Goal: Book appointment/travel/reservation

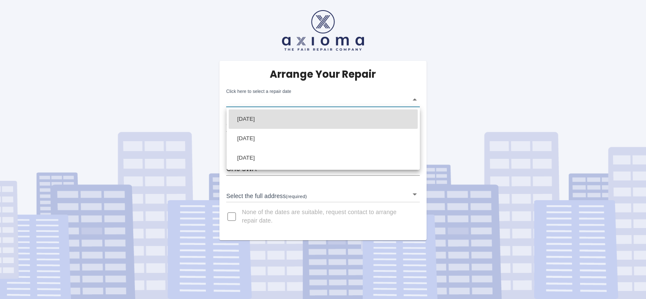
click at [411, 98] on body "Arrange Your Repair Click here to select a repair date ​ Phone Number   * 07840…" at bounding box center [323, 149] width 646 height 299
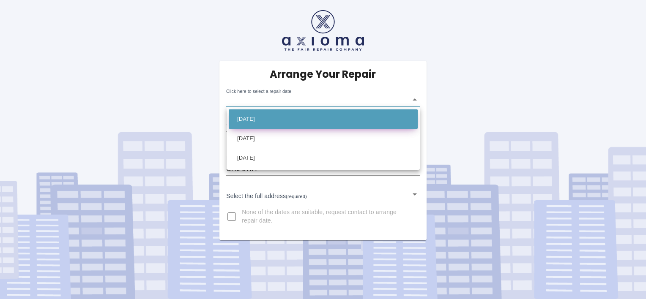
click at [263, 118] on li "Mon Oct 13 2025" at bounding box center [323, 118] width 189 height 19
type input "2025-10-13T00:00:00.000Z"
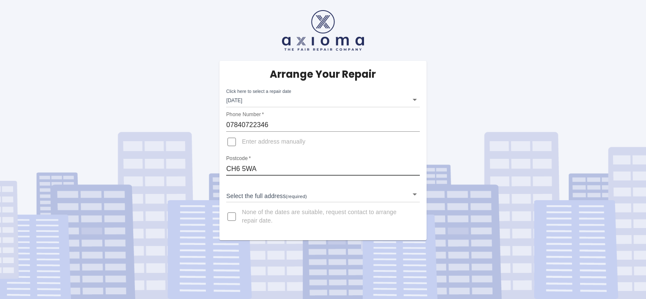
click at [273, 174] on input "CH6 5WA" at bounding box center [322, 169] width 193 height 14
click at [270, 166] on input "CH6 5WA" at bounding box center [322, 169] width 193 height 14
click at [342, 150] on div "Arrange Your Repair Click here to select a repair date Mon Oct 13 2025 2025-10-…" at bounding box center [322, 151] width 207 height 180
click at [277, 195] on body "Arrange Your Repair Click here to select a repair date Mon Oct 13 2025 2025-10-…" at bounding box center [323, 149] width 646 height 299
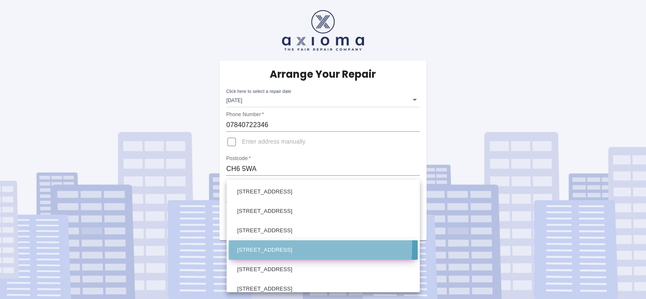
click at [265, 247] on li "4 Village Close Flint Mountain, Flint Flintshire" at bounding box center [323, 249] width 189 height 19
type input "4 Village Close Flint Mountain, Flint Flintshire"
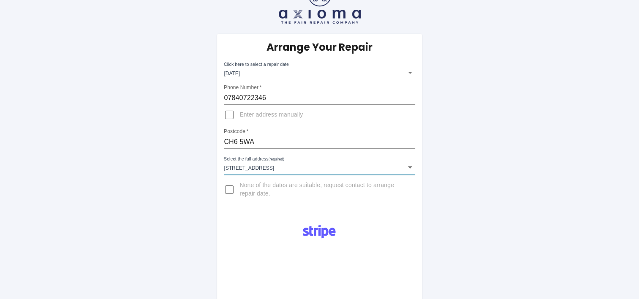
scroll to position [19, 0]
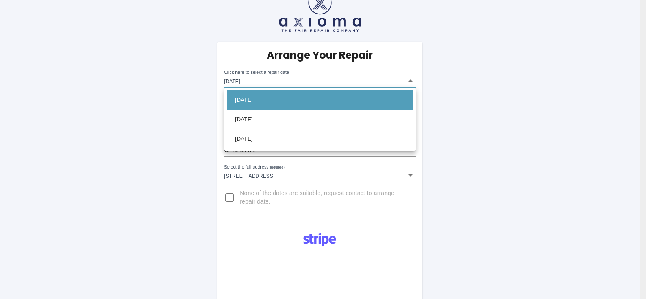
click at [406, 79] on body "Arrange Your Repair Click here to select a repair date Mon Oct 13 2025 2025-10-…" at bounding box center [323, 288] width 646 height 614
click at [292, 98] on li "Mon Oct 13 2025" at bounding box center [319, 99] width 187 height 19
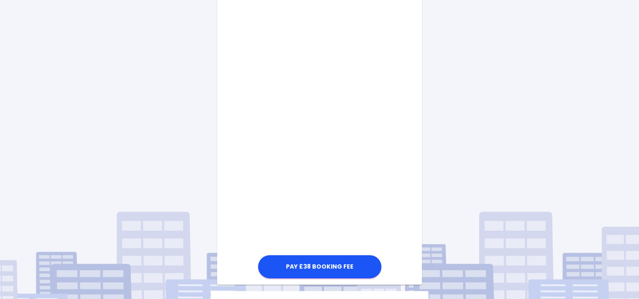
scroll to position [442, 0]
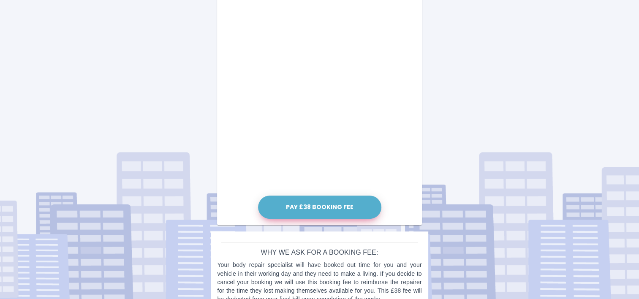
click at [278, 210] on button "Pay £38 Booking Fee" at bounding box center [319, 207] width 123 height 23
